Goal: Information Seeking & Learning: Learn about a topic

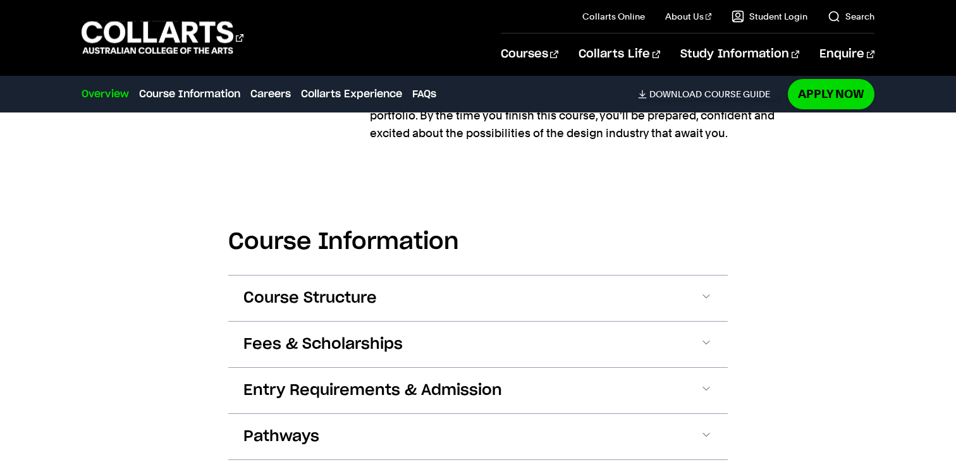
scroll to position [1378, 0]
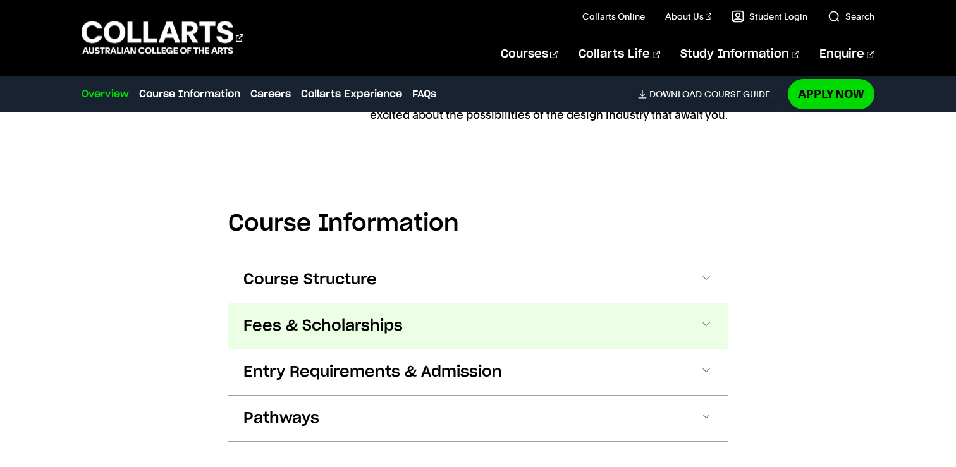
click at [267, 316] on span "Fees & Scholarships" at bounding box center [322, 326] width 159 height 20
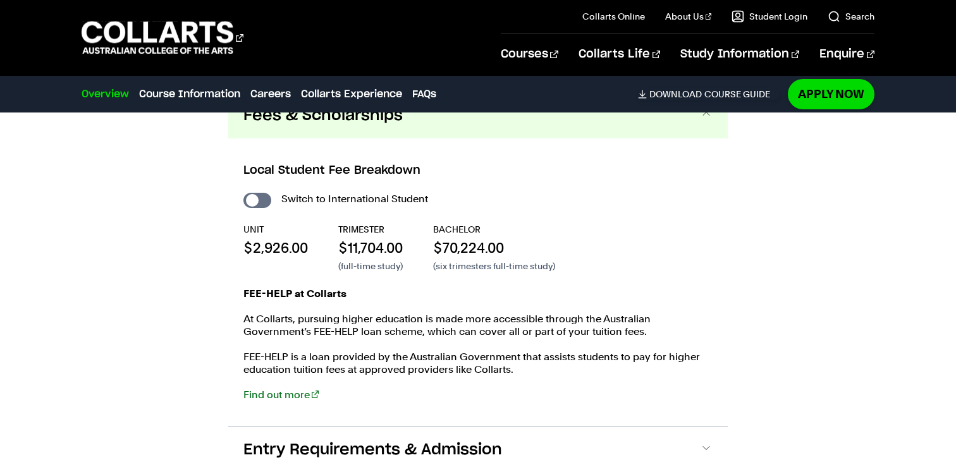
scroll to position [1587, 0]
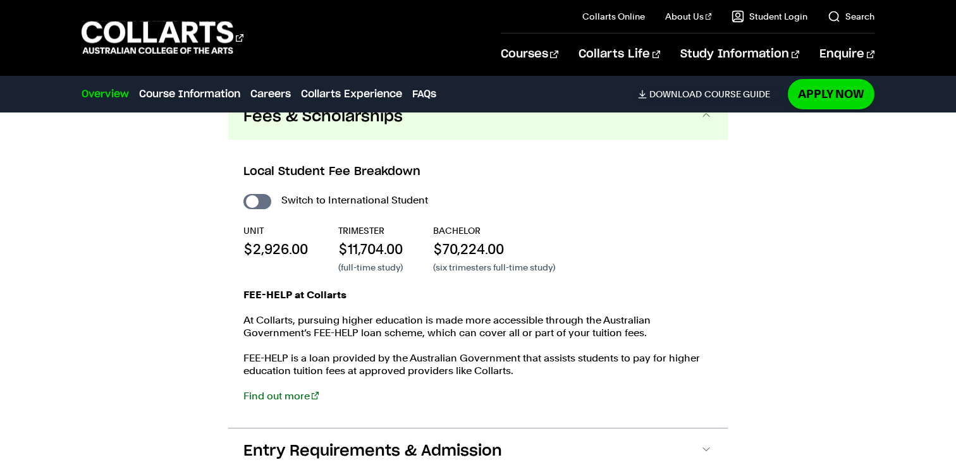
click at [261, 191] on div "Switch to International Student UNIT $2,926.00 TRIMESTER $11,704.00 (full-time …" at bounding box center [477, 303] width 469 height 224
click at [261, 194] on input "International Student" at bounding box center [257, 201] width 28 height 15
checkbox input "true"
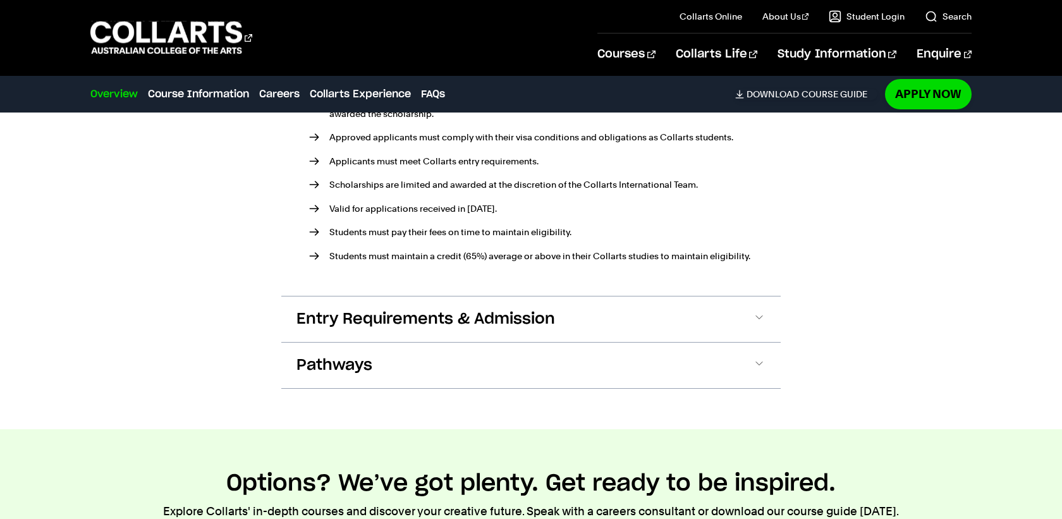
scroll to position [1842, 0]
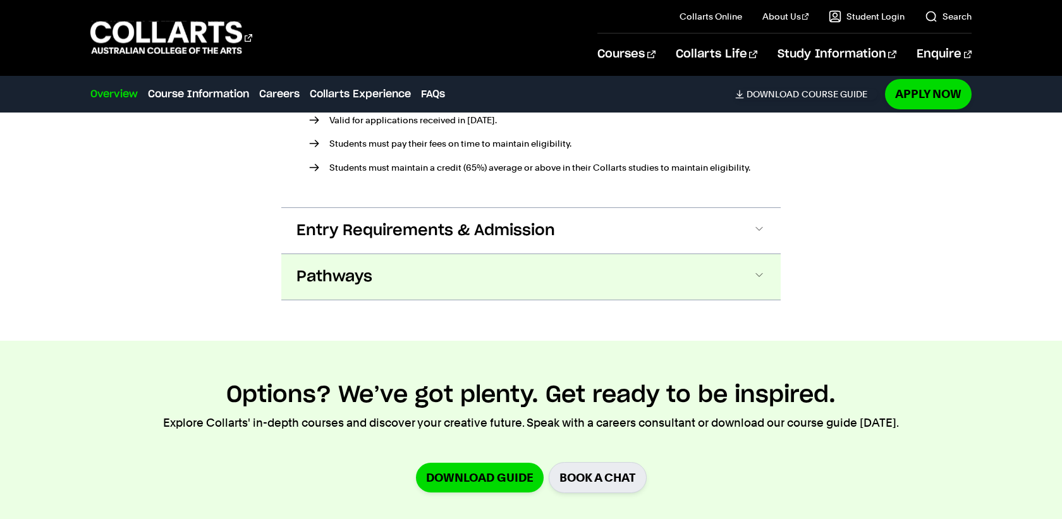
click at [365, 267] on span "Pathways" at bounding box center [334, 277] width 76 height 20
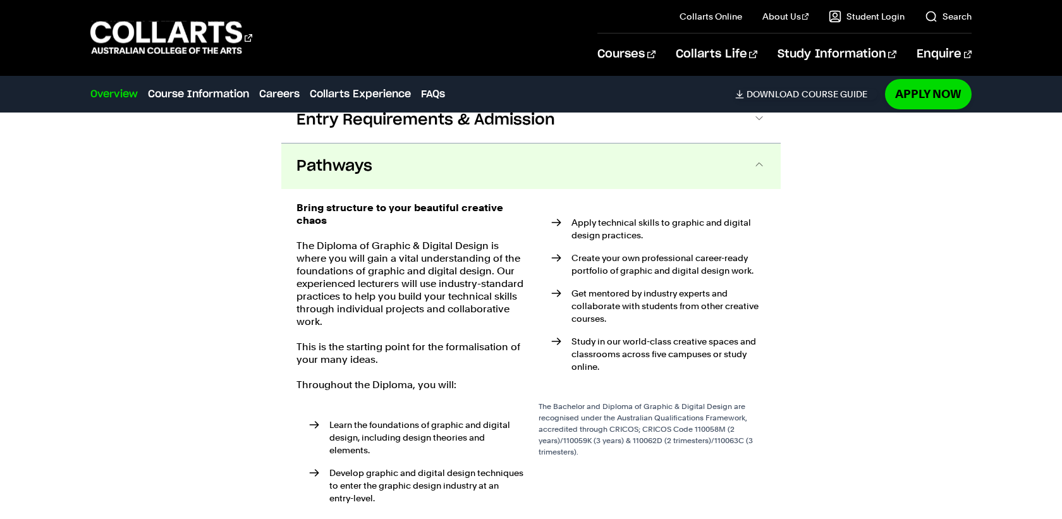
scroll to position [2026, 0]
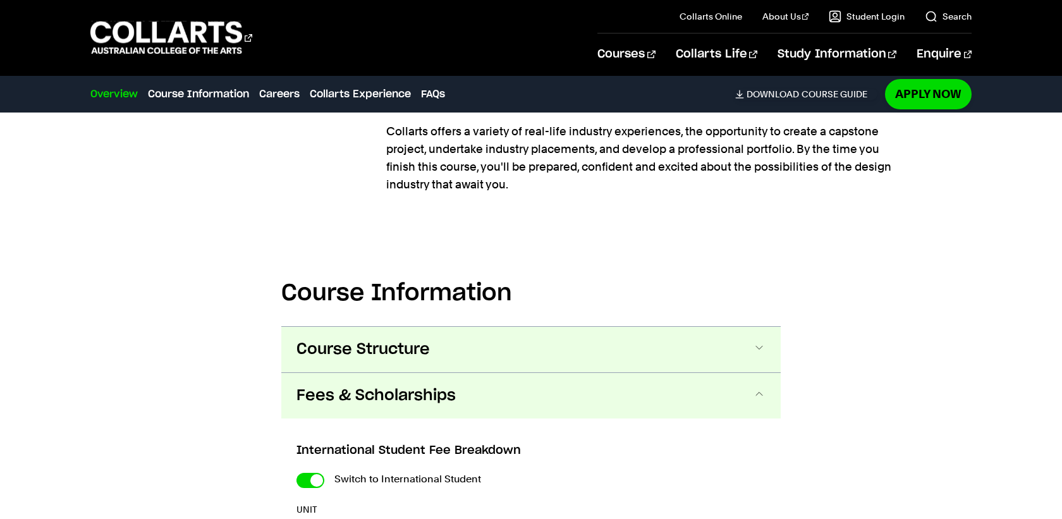
click at [498, 327] on button "Course Structure" at bounding box center [530, 350] width 499 height 46
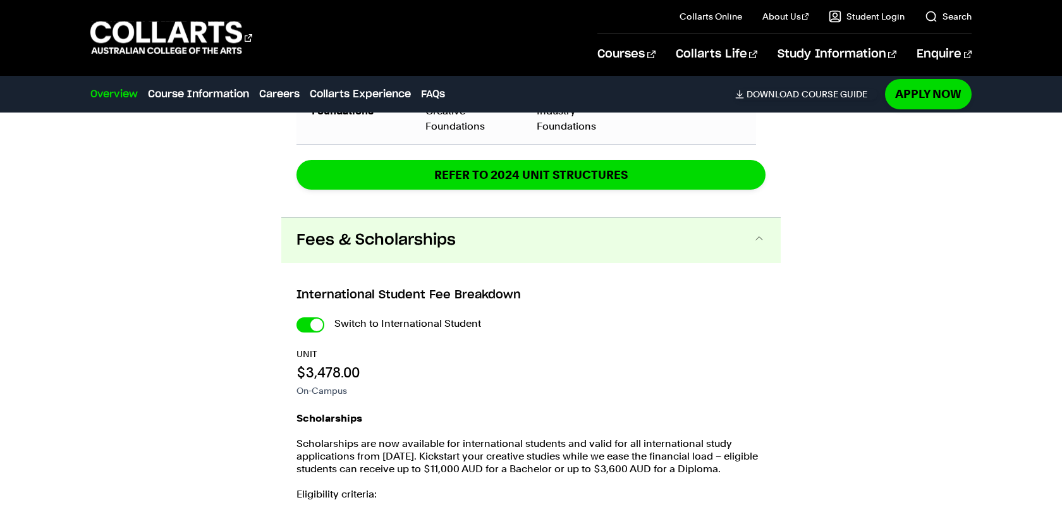
scroll to position [1964, 0]
